Goal: Transaction & Acquisition: Purchase product/service

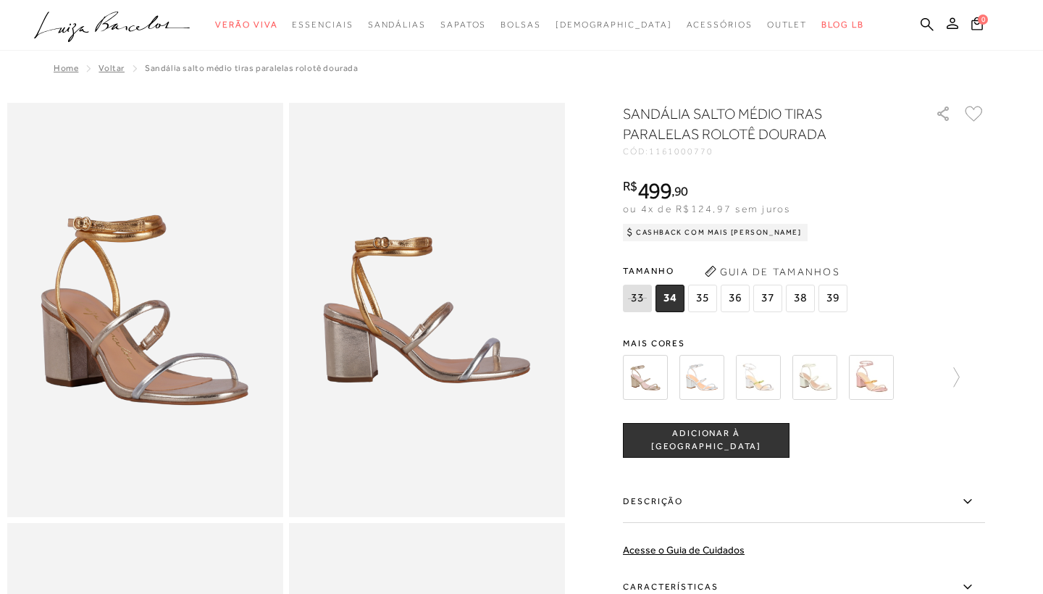
click at [701, 369] on img at bounding box center [701, 377] width 45 height 45
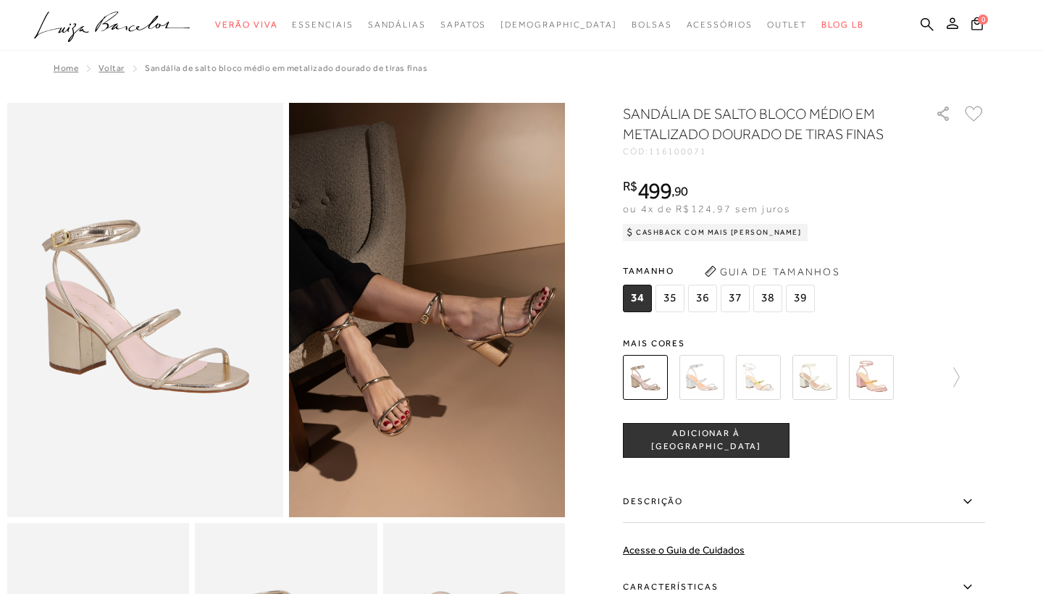
click at [647, 330] on div "SANDÁLIA DE SALTO BLOCO MÉDIO EM METALIZADO DOURADO DE TIRAS FINAS CÓD: 1161000…" at bounding box center [804, 426] width 362 height 644
click at [891, 383] on img at bounding box center [871, 377] width 45 height 45
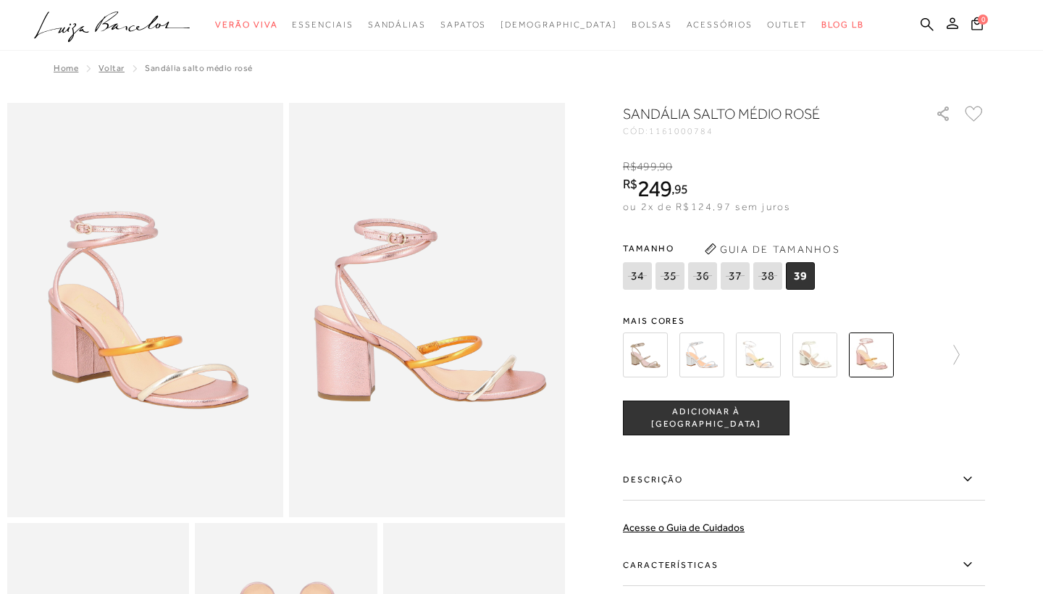
scroll to position [3, 0]
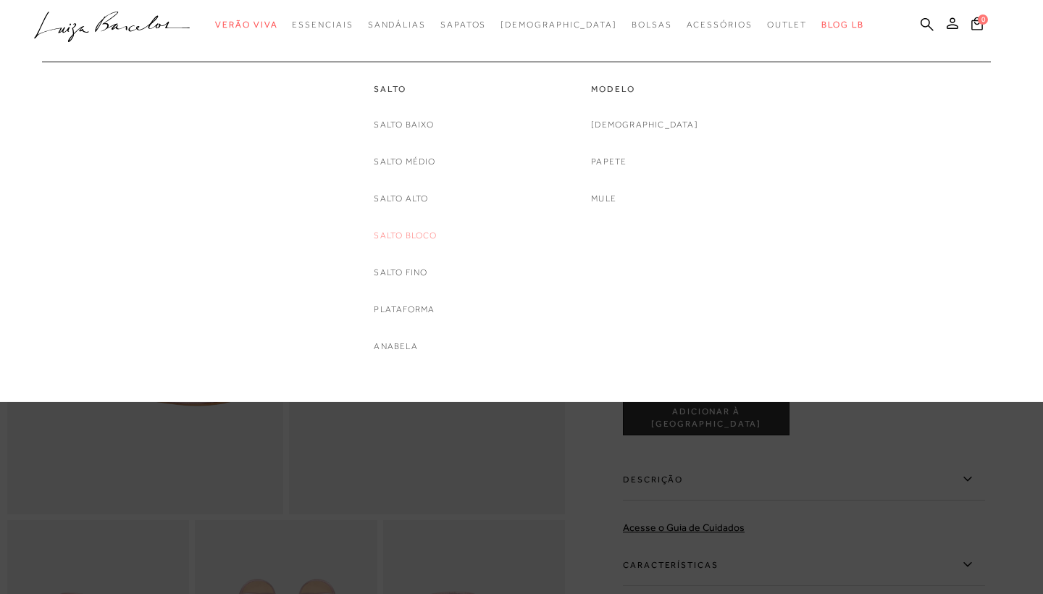
click at [410, 235] on link "Salto Bloco" at bounding box center [405, 235] width 63 height 15
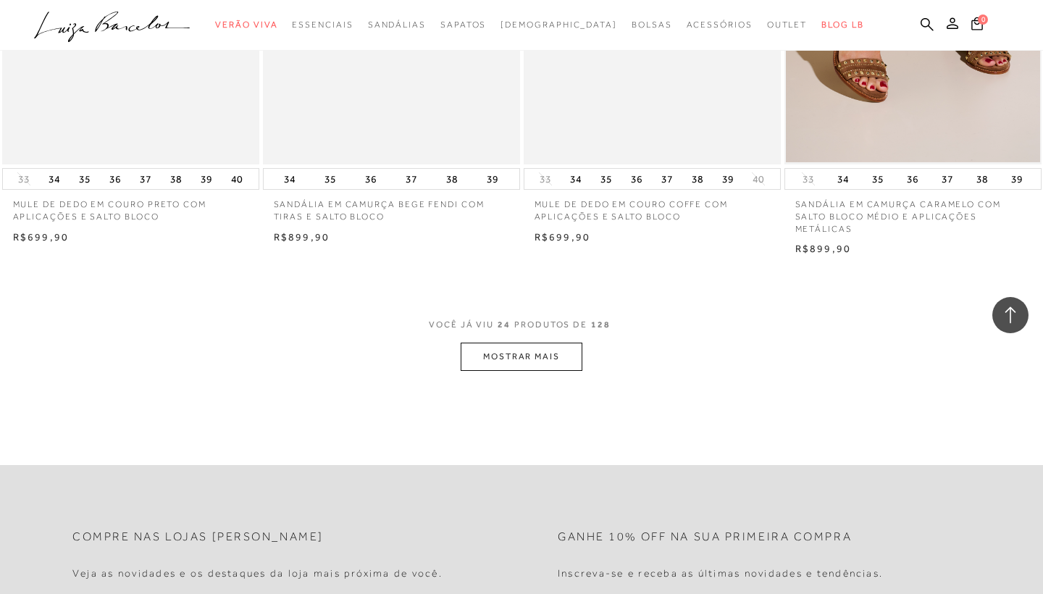
scroll to position [2746, 0]
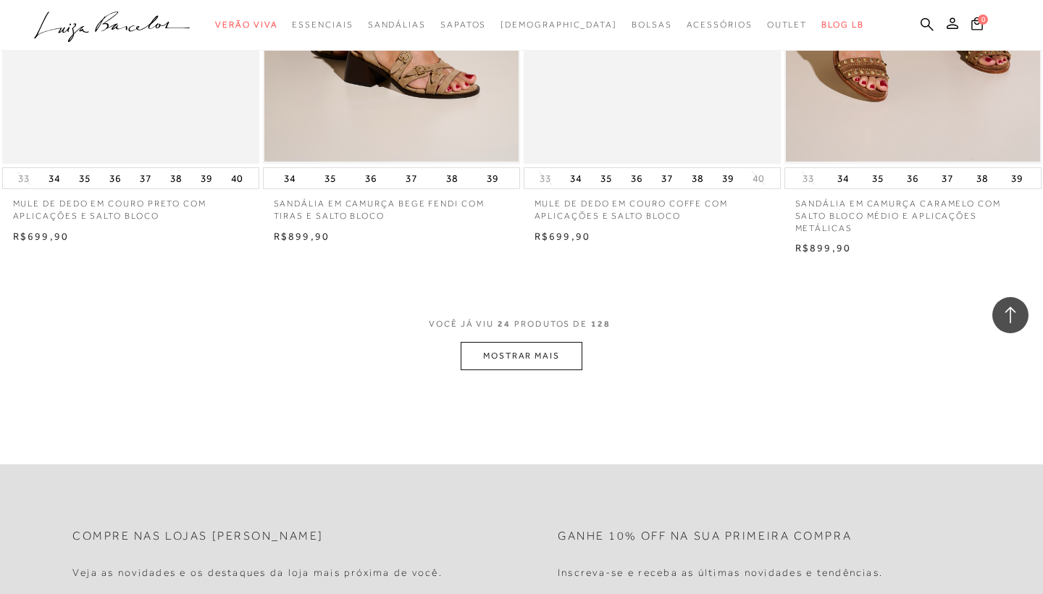
click at [532, 343] on button "MOSTRAR MAIS" at bounding box center [521, 356] width 122 height 28
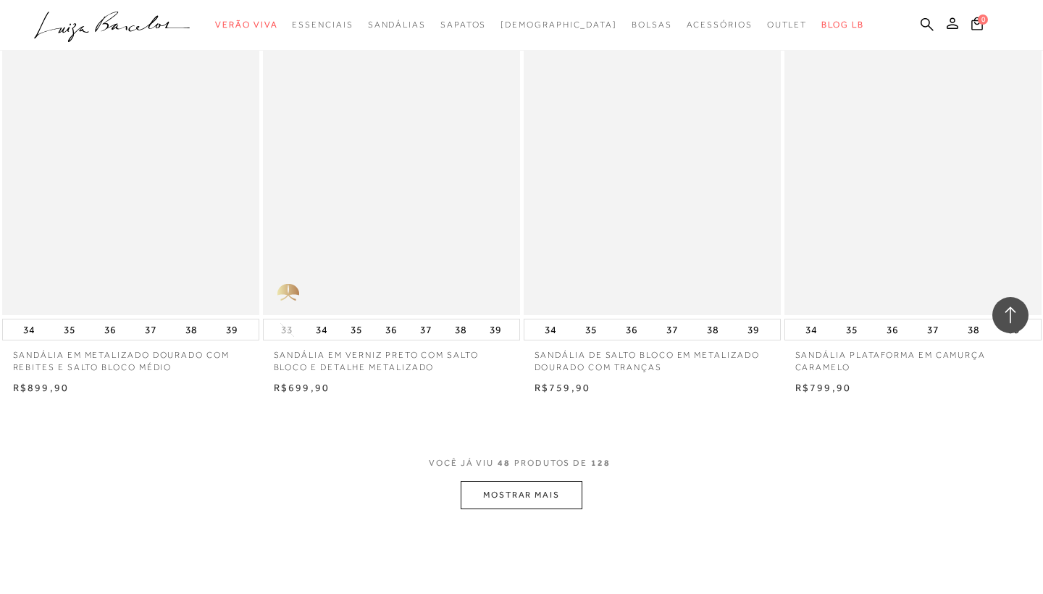
scroll to position [5546, 0]
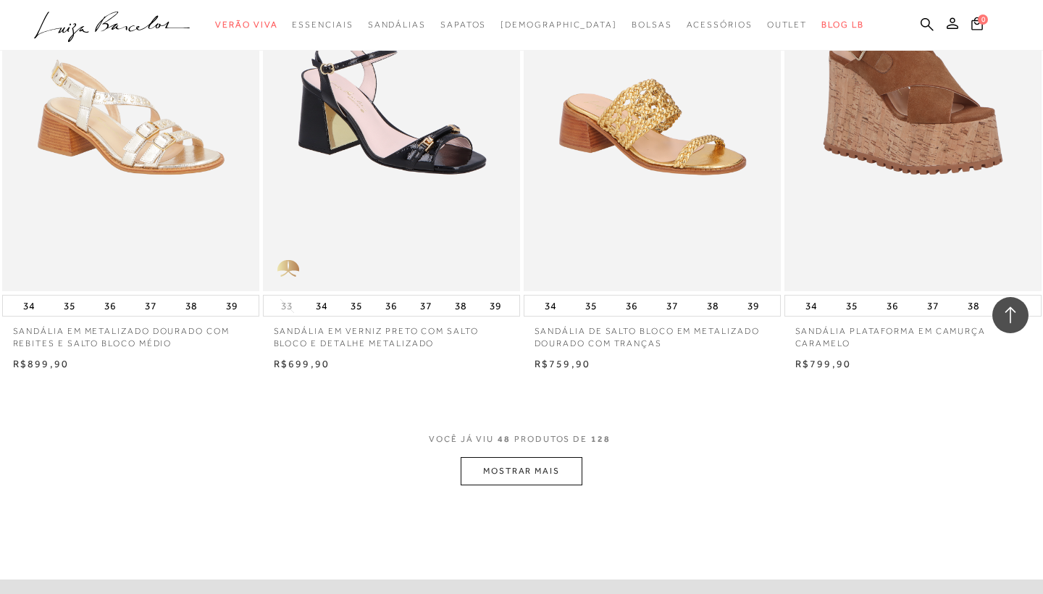
click at [519, 457] on button "MOSTRAR MAIS" at bounding box center [521, 471] width 122 height 28
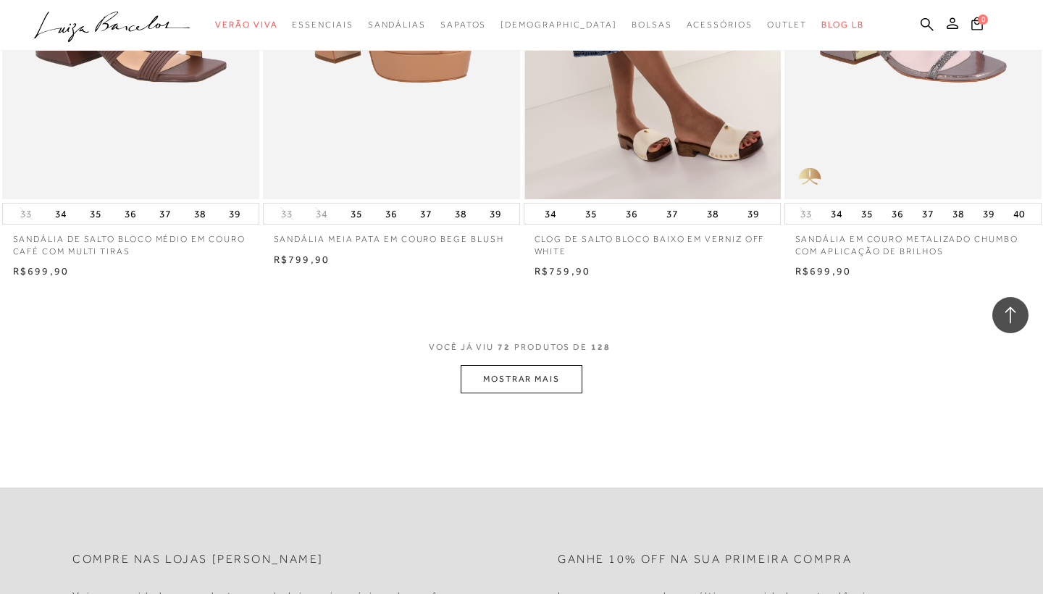
scroll to position [8555, 0]
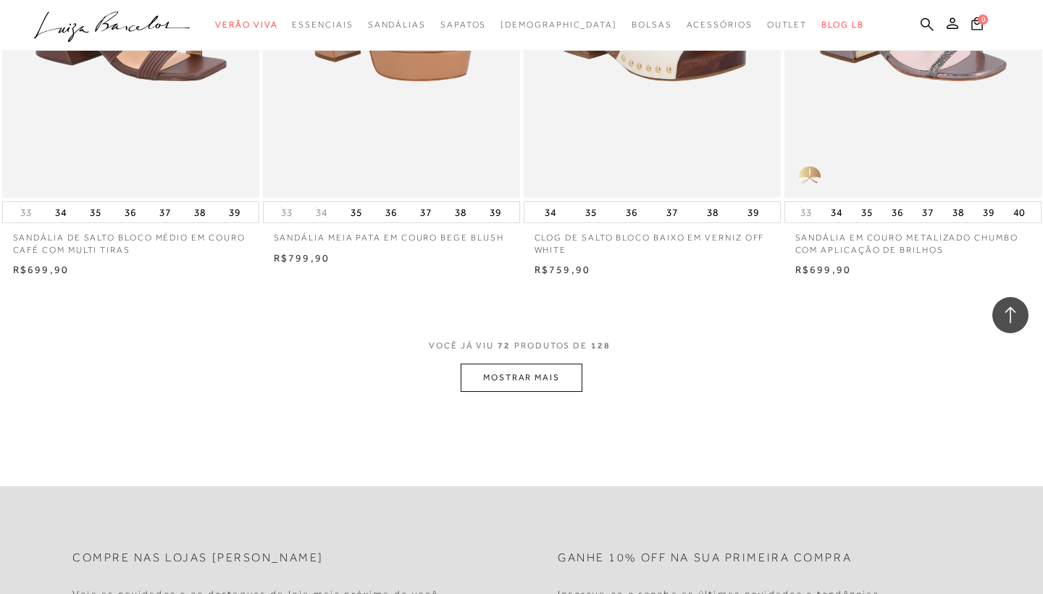
click at [549, 363] on button "MOSTRAR MAIS" at bounding box center [521, 377] width 122 height 28
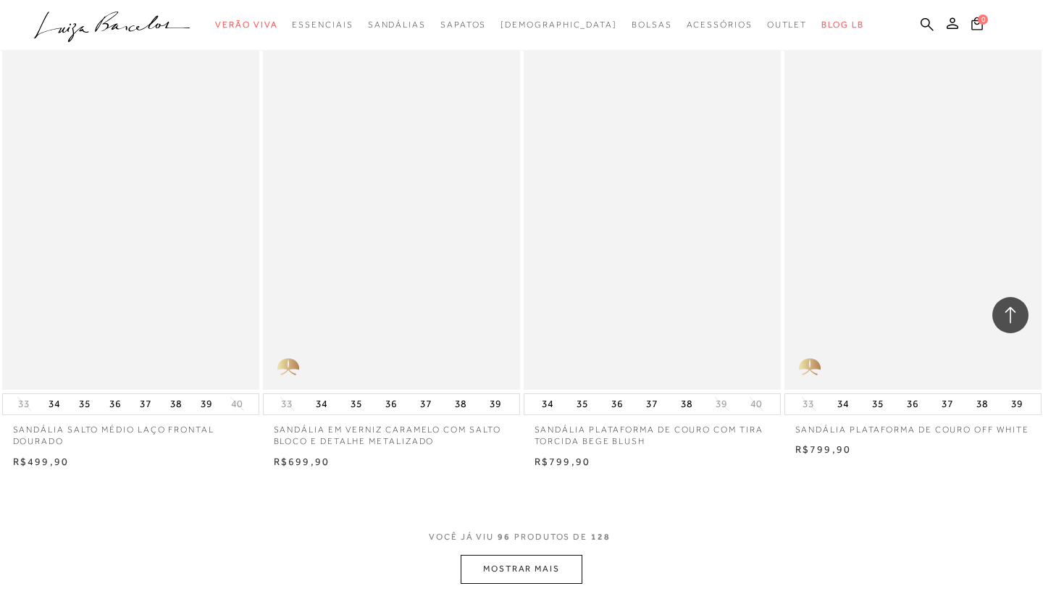
scroll to position [11292, 0]
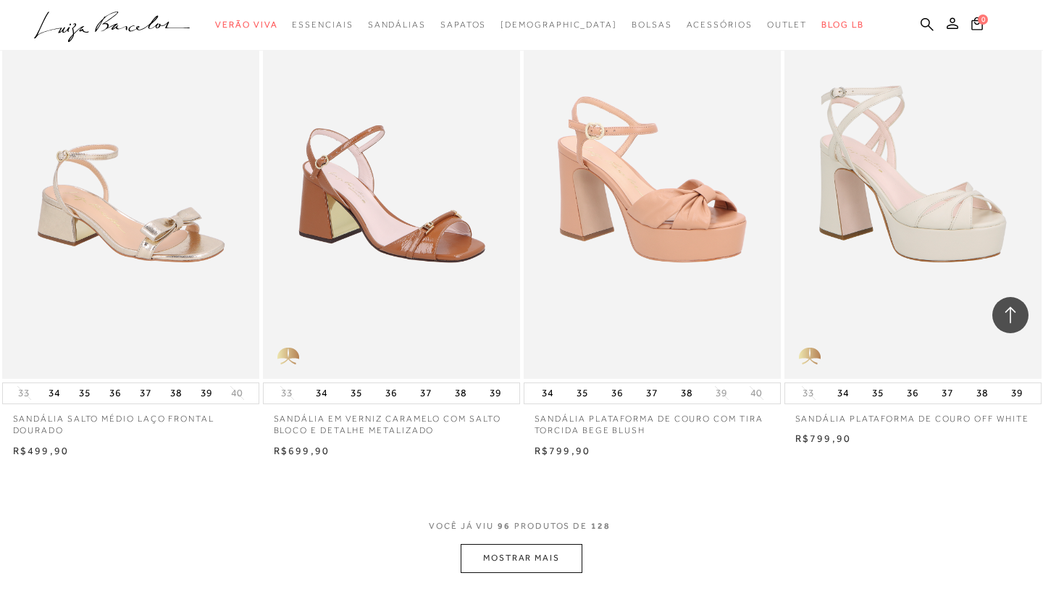
click at [542, 544] on button "MOSTRAR MAIS" at bounding box center [521, 558] width 122 height 28
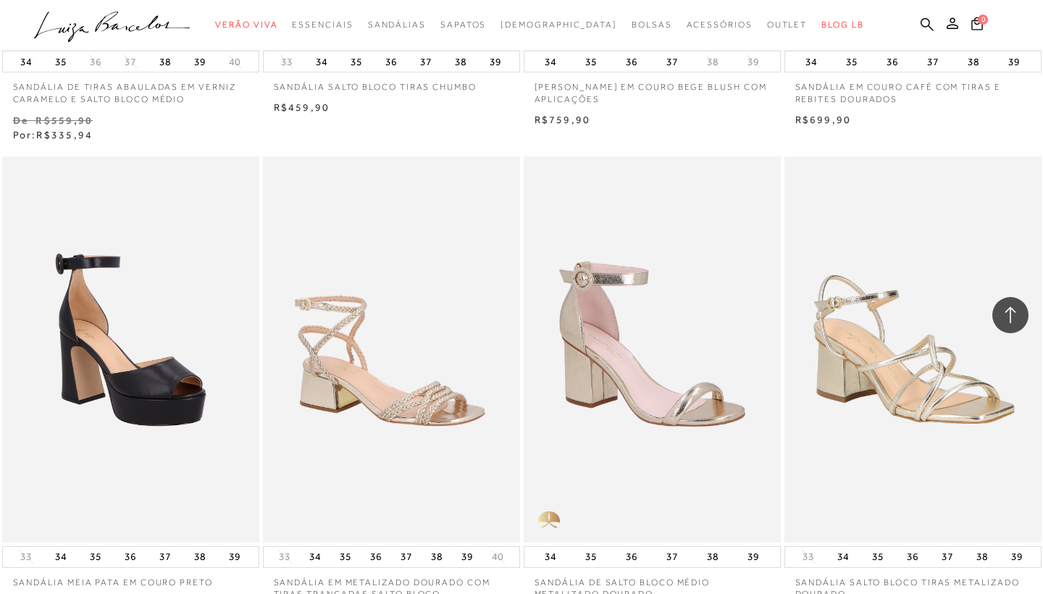
scroll to position [13568, 0]
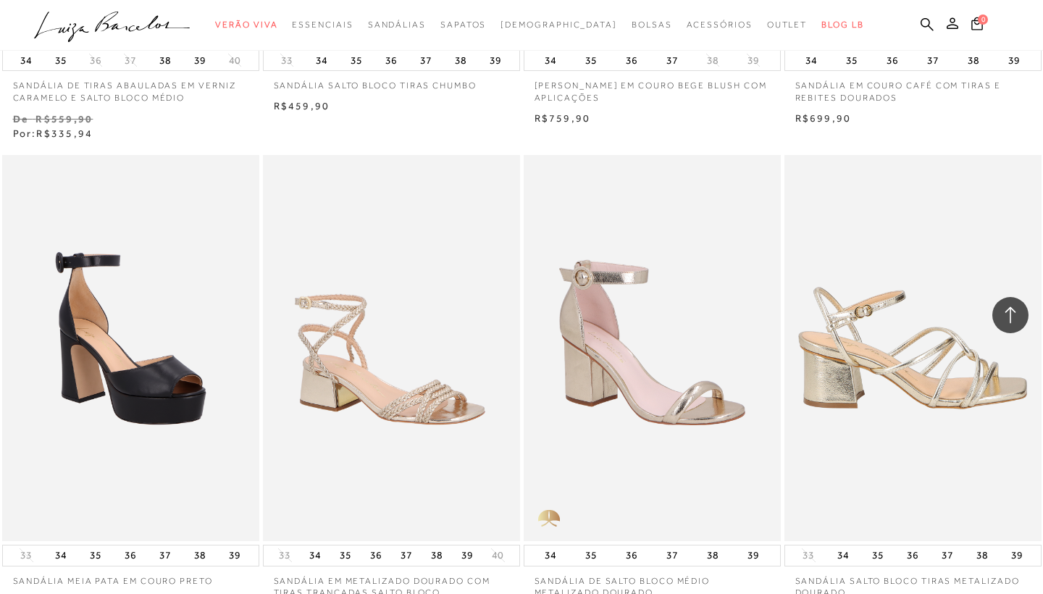
click at [887, 352] on img at bounding box center [914, 348] width 256 height 386
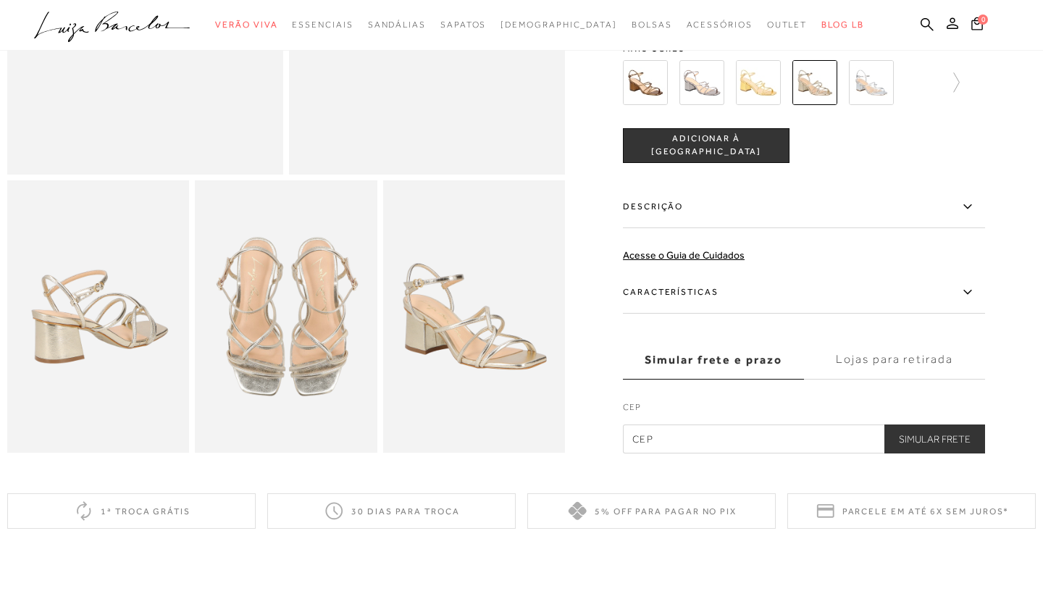
scroll to position [348, 0]
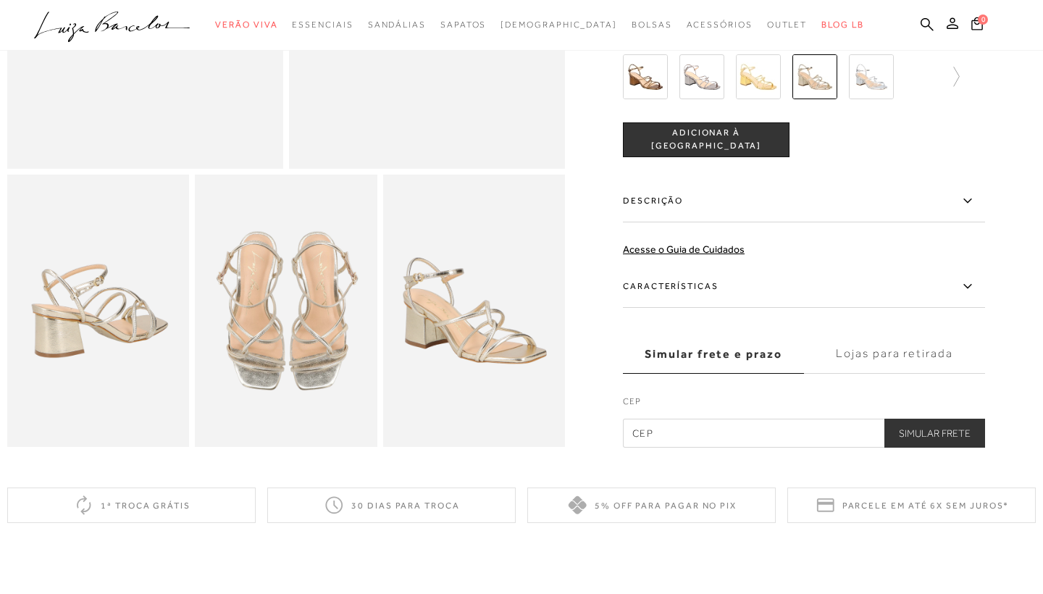
click at [854, 351] on label "Lojas para retirada" at bounding box center [894, 353] width 181 height 39
click at [0, 0] on input "Lojas para retirada" at bounding box center [0, 0] width 0 height 0
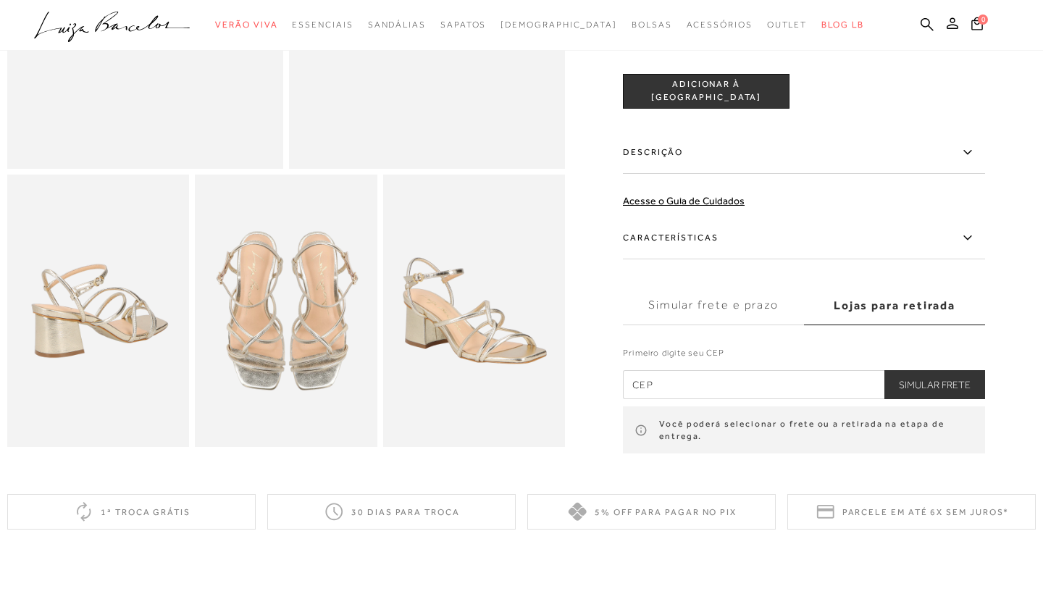
click at [807, 395] on input "text" at bounding box center [804, 384] width 362 height 29
type input "30220-260"
click at [962, 380] on button "Simular Frete" at bounding box center [934, 384] width 101 height 29
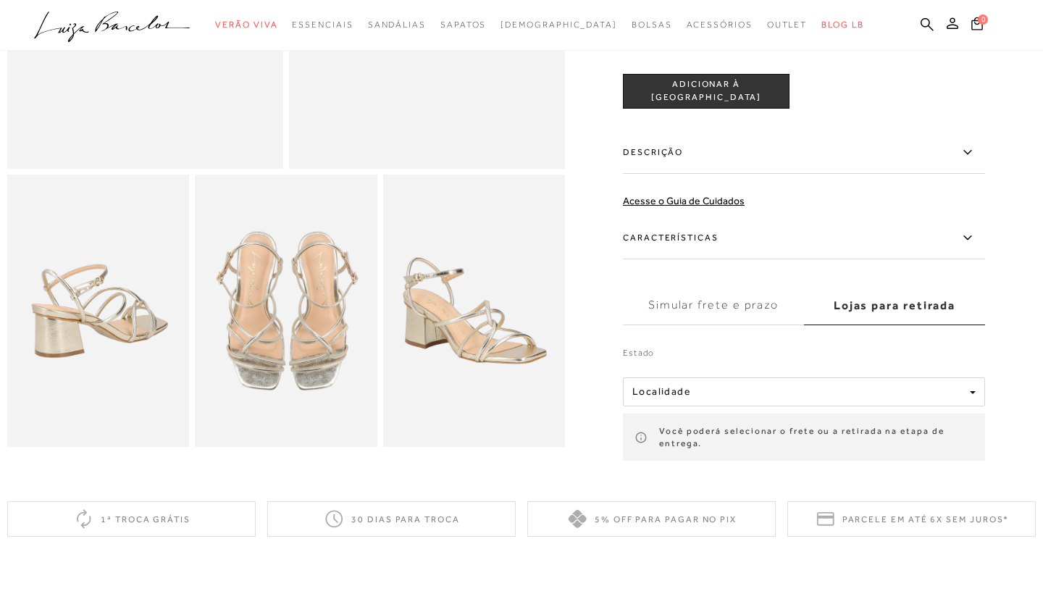
click at [696, 351] on label "Estado" at bounding box center [804, 356] width 362 height 20
click at [708, 387] on div "Localidade" at bounding box center [798, 391] width 332 height 12
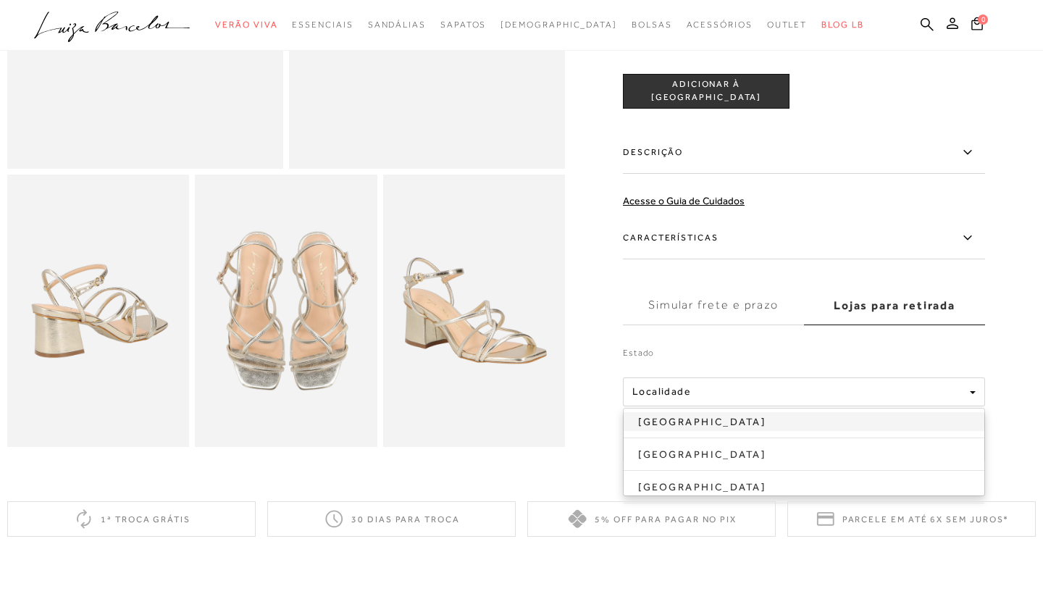
click at [705, 424] on link "[GEOGRAPHIC_DATA]" at bounding box center [803, 421] width 361 height 19
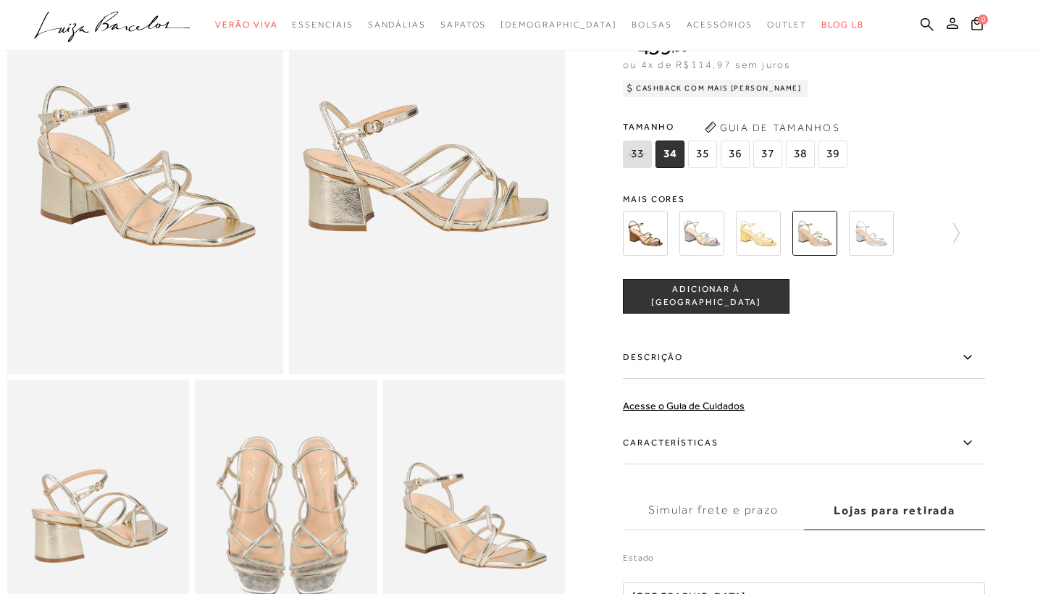
scroll to position [128, 0]
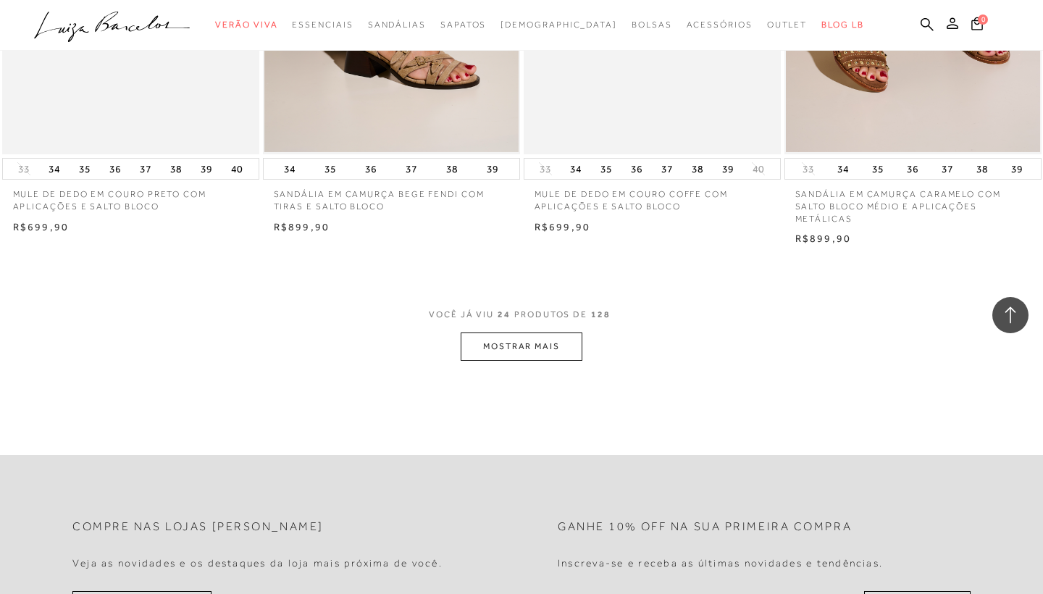
scroll to position [2686, 0]
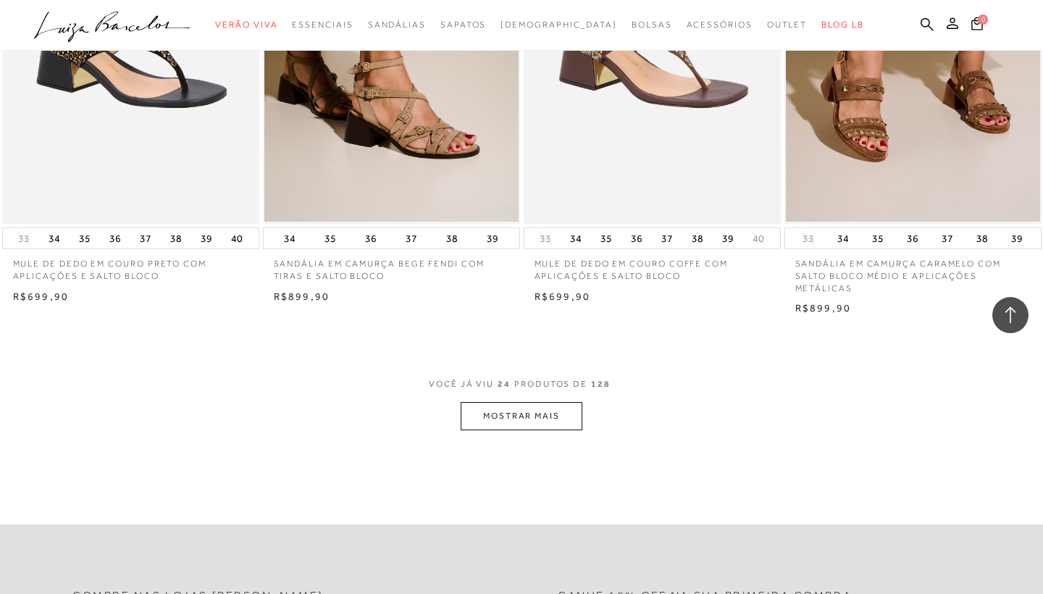
click at [529, 403] on button "MOSTRAR MAIS" at bounding box center [521, 416] width 122 height 28
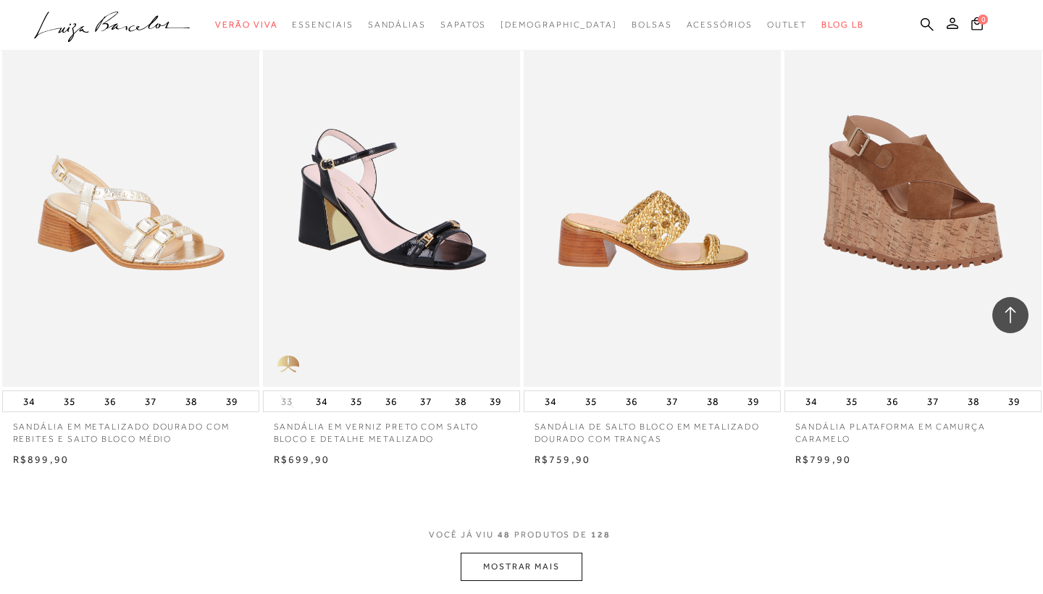
scroll to position [5459, 0]
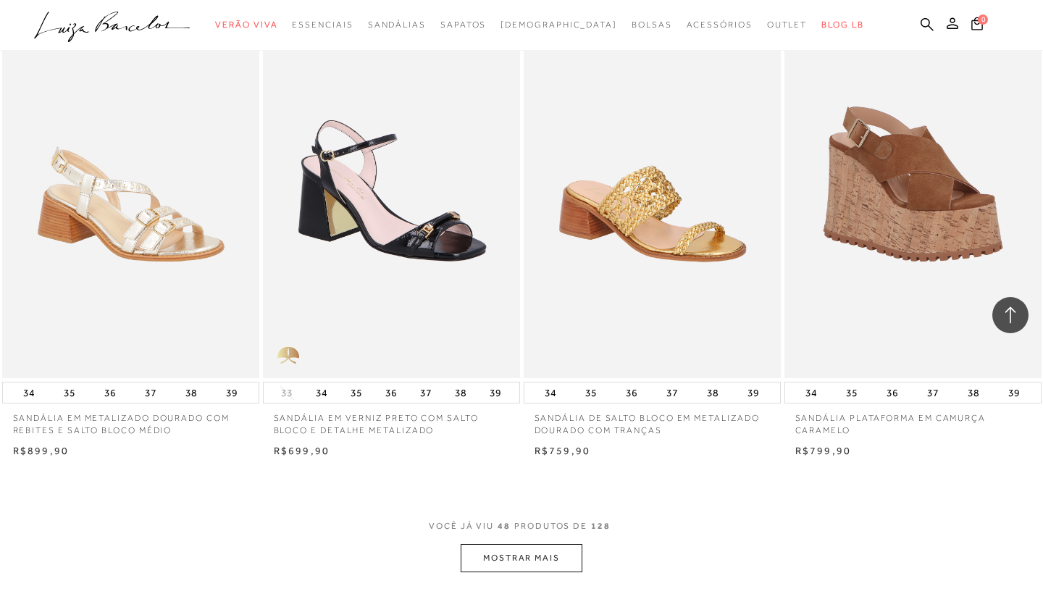
click at [564, 544] on button "MOSTRAR MAIS" at bounding box center [521, 558] width 122 height 28
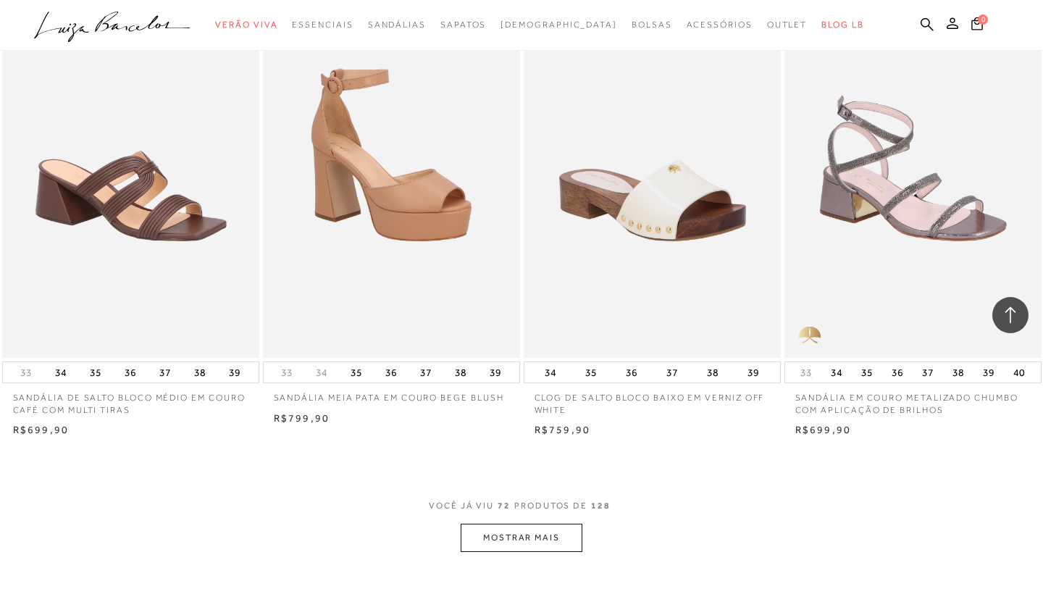
scroll to position [8397, 0]
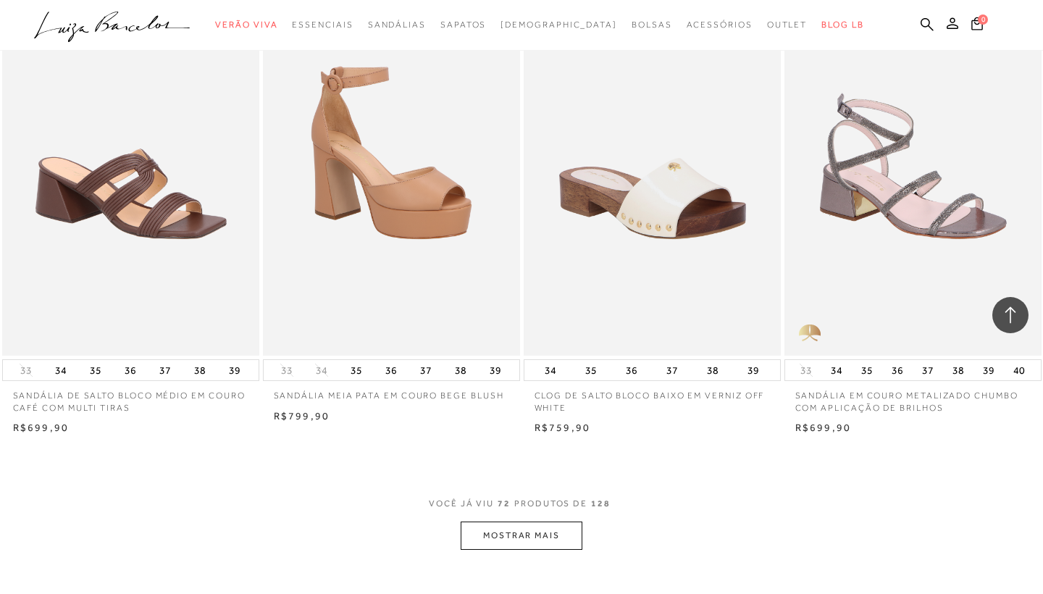
click at [523, 521] on button "MOSTRAR MAIS" at bounding box center [521, 535] width 122 height 28
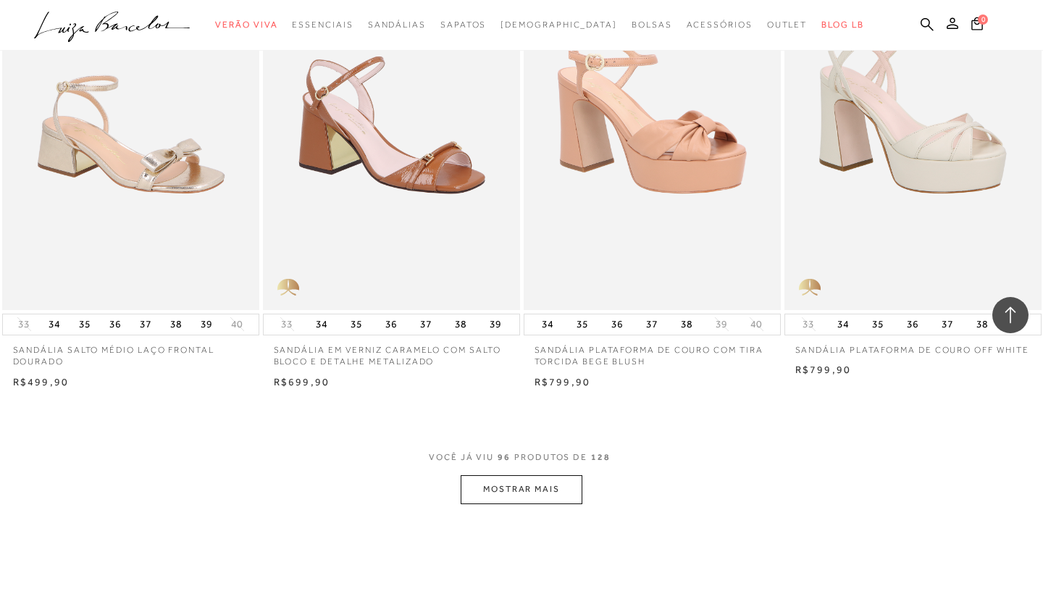
scroll to position [11422, 0]
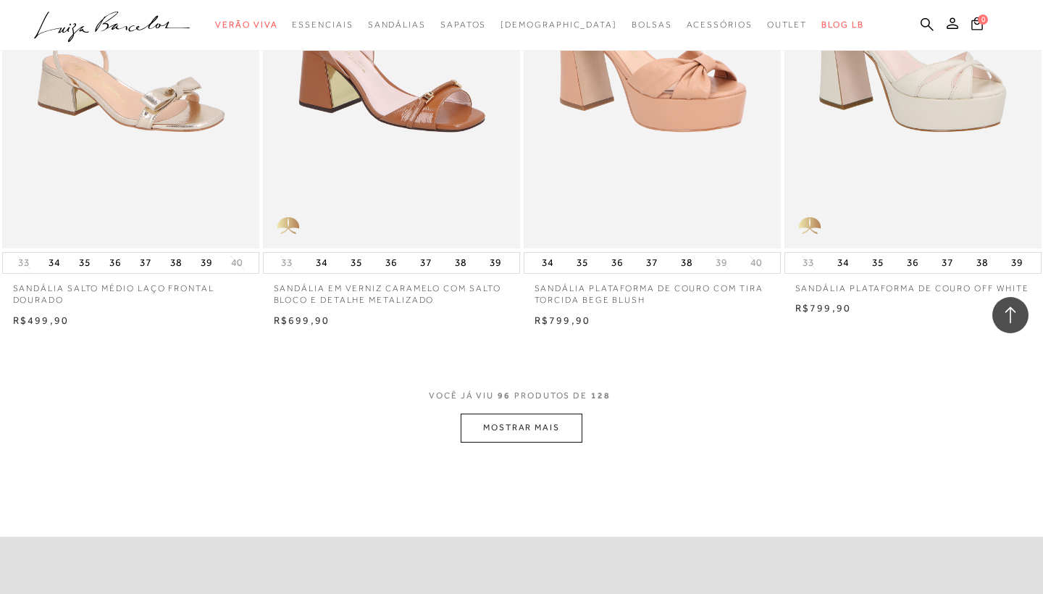
click at [557, 413] on button "MOSTRAR MAIS" at bounding box center [521, 427] width 122 height 28
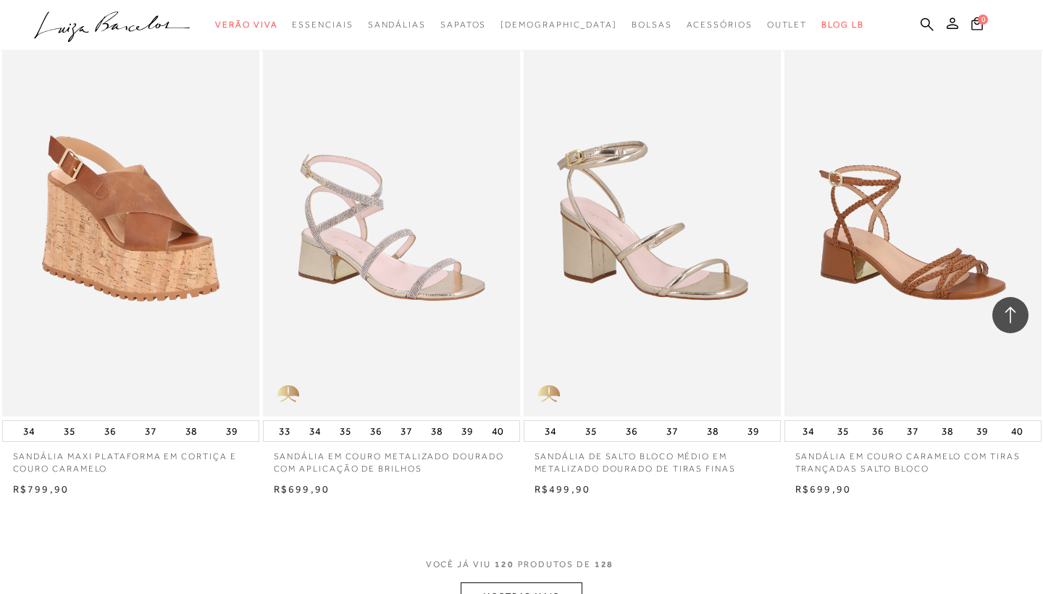
scroll to position [14291, 0]
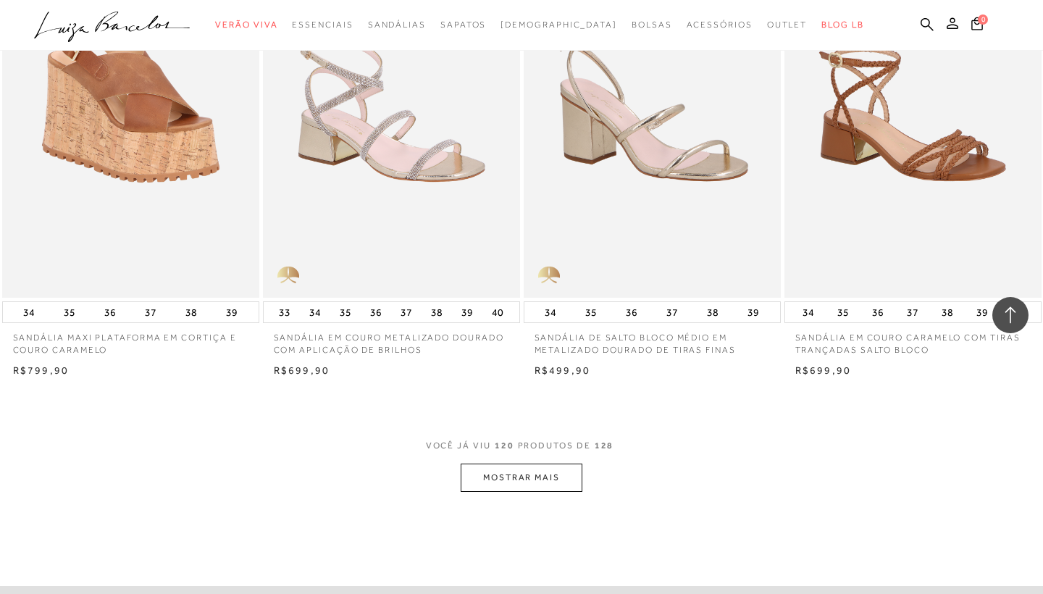
click at [541, 463] on button "MOSTRAR MAIS" at bounding box center [521, 477] width 122 height 28
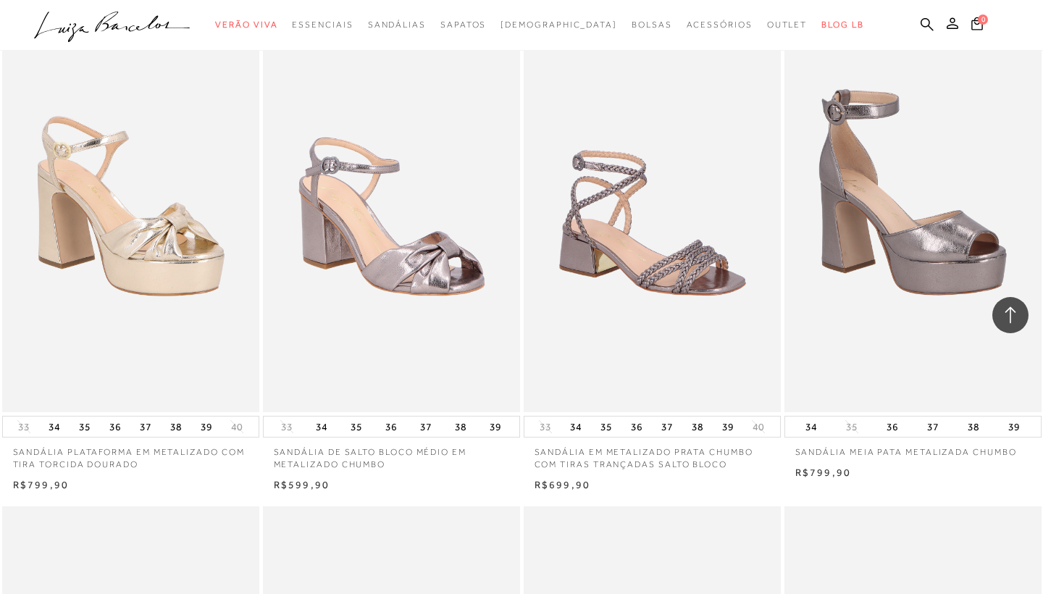
scroll to position [14684, 0]
